Goal: Use online tool/utility: Utilize a website feature to perform a specific function

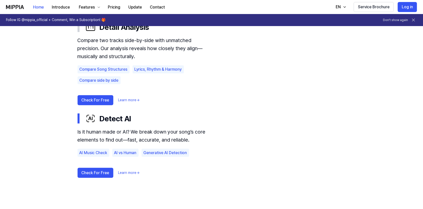
scroll to position [350, 0]
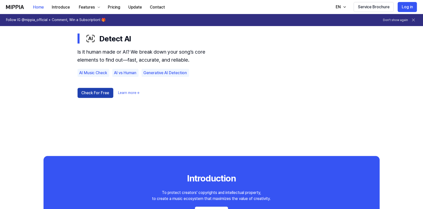
click at [100, 95] on button "Check For Free" at bounding box center [96, 93] width 36 height 10
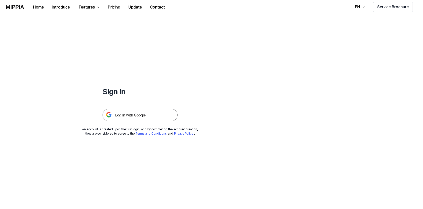
click at [153, 114] on img at bounding box center [140, 115] width 75 height 13
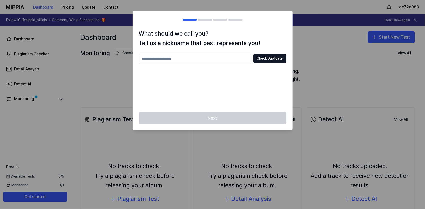
click at [351, 77] on div at bounding box center [212, 104] width 425 height 209
click at [346, 50] on div at bounding box center [212, 104] width 425 height 209
click at [230, 60] on input "text" at bounding box center [195, 59] width 113 height 10
type input "*****"
click at [263, 59] on button "Check Duplicate" at bounding box center [269, 58] width 33 height 9
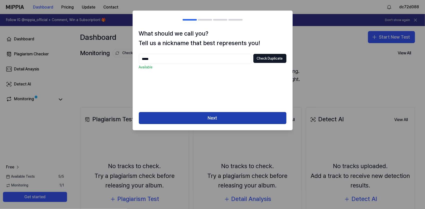
click at [231, 117] on button "Next" at bounding box center [213, 118] width 148 height 12
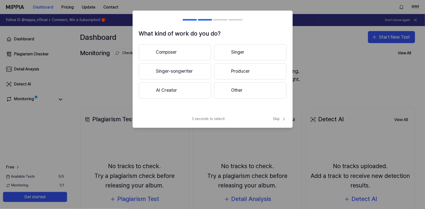
click at [249, 90] on button "Other" at bounding box center [250, 90] width 72 height 16
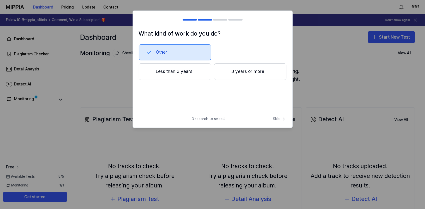
click at [248, 76] on button "3 years or more" at bounding box center [250, 71] width 72 height 17
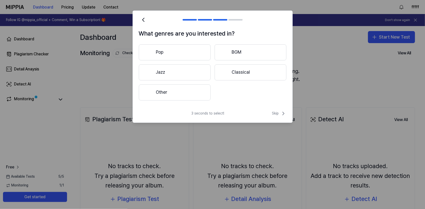
click at [188, 94] on button "Other" at bounding box center [175, 92] width 72 height 16
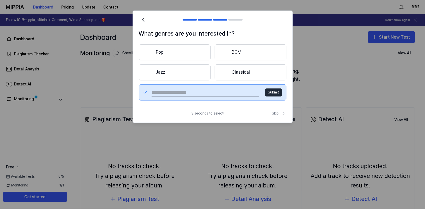
click at [283, 110] on icon at bounding box center [283, 113] width 6 height 6
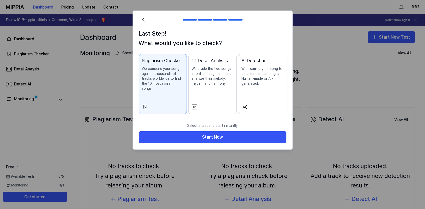
click at [249, 80] on p "We examine your song to determine if the song is Human-made or AI-generated." at bounding box center [262, 76] width 42 height 20
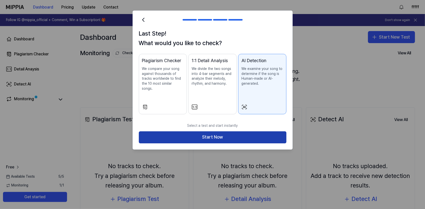
click at [232, 131] on button "Start Now" at bounding box center [213, 137] width 148 height 12
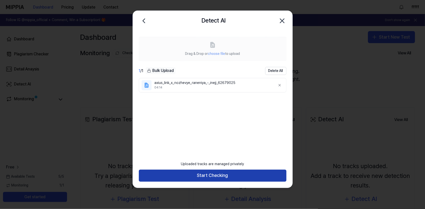
click at [228, 175] on button "Start Checking" at bounding box center [213, 175] width 148 height 12
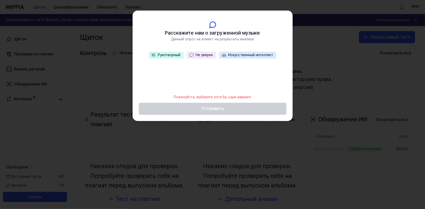
click at [179, 54] on button "🎼 Рукотворный" at bounding box center [166, 55] width 35 height 7
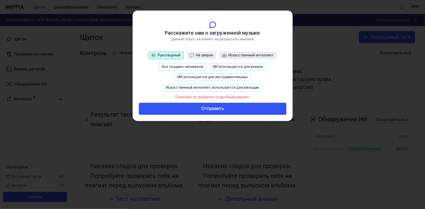
click at [199, 67] on button "Все создано человеком" at bounding box center [183, 67] width 48 height 8
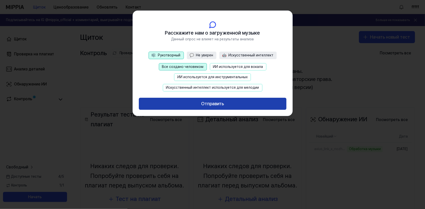
click at [223, 104] on button "Отправить" at bounding box center [213, 104] width 148 height 12
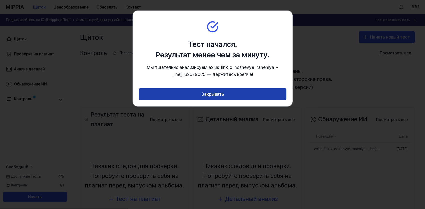
click at [233, 98] on button "Закрывать" at bounding box center [213, 94] width 148 height 12
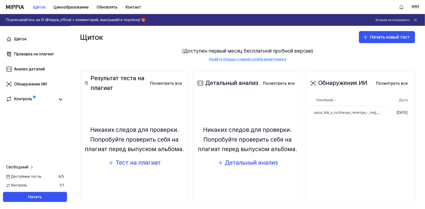
scroll to position [42, 0]
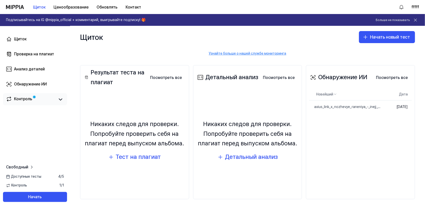
click at [17, 103] on div "Контроль" at bounding box center [35, 99] width 64 height 12
click at [26, 96] on div "Контроль" at bounding box center [23, 99] width 18 height 7
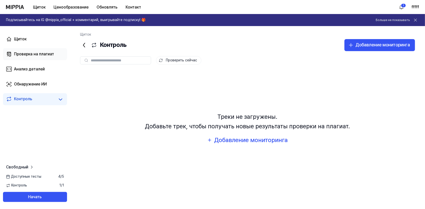
click at [41, 55] on div "Проверка на плагиат" at bounding box center [34, 54] width 40 height 6
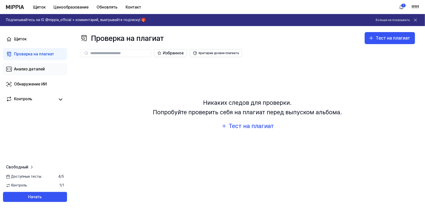
click at [40, 67] on div "Анализ деталей" at bounding box center [29, 69] width 31 height 6
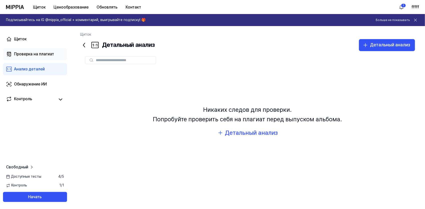
click at [48, 55] on div "Проверка на плагиат" at bounding box center [34, 54] width 40 height 6
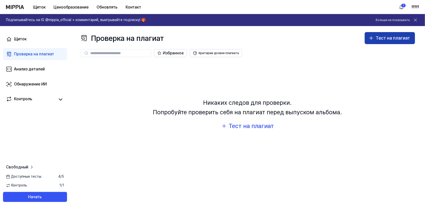
click at [404, 41] on div "Тест на плагиат" at bounding box center [393, 38] width 34 height 7
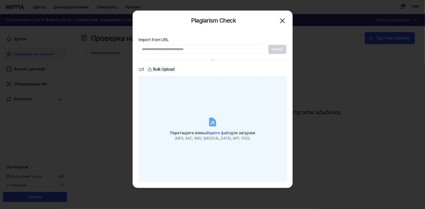
click at [232, 141] on label "Перетащите или выберите файл для загрузки (MP3, AAC, WAV, FLAC, AIFF, OGG)" at bounding box center [213, 128] width 148 height 105
click at [0, 0] on input "Перетащите или выберите файл для загрузки (MP3, AAC, WAV, FLAC, AIFF, OGG)" at bounding box center [0, 0] width 0 height 0
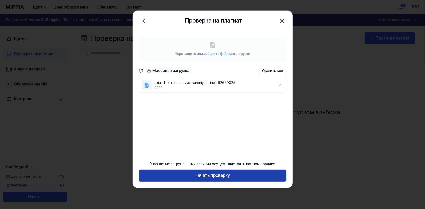
click at [214, 175] on button "Начать проверку" at bounding box center [213, 175] width 148 height 12
